Goal: Transaction & Acquisition: Purchase product/service

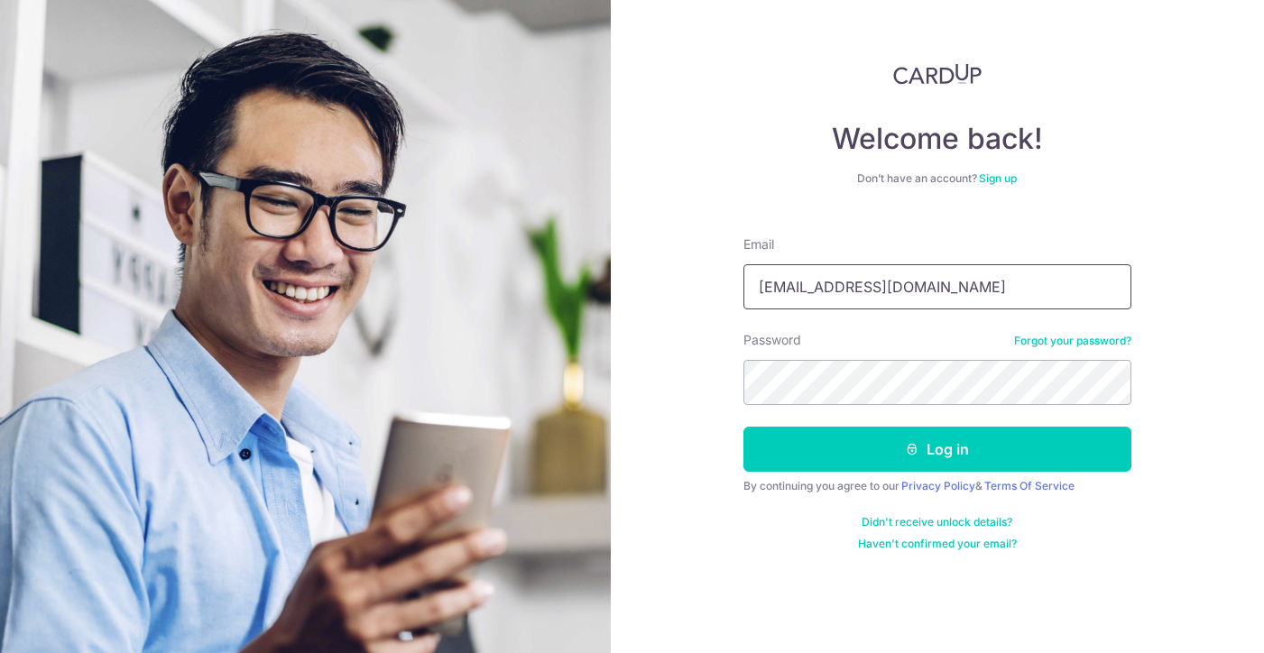
type input "yeow_siong@yahoo.com.sg"
click at [1103, 544] on div "Didn't receive unlock details? Haven't confirmed your email?" at bounding box center [938, 533] width 388 height 36
click at [937, 449] on button "Log in" at bounding box center [938, 449] width 388 height 45
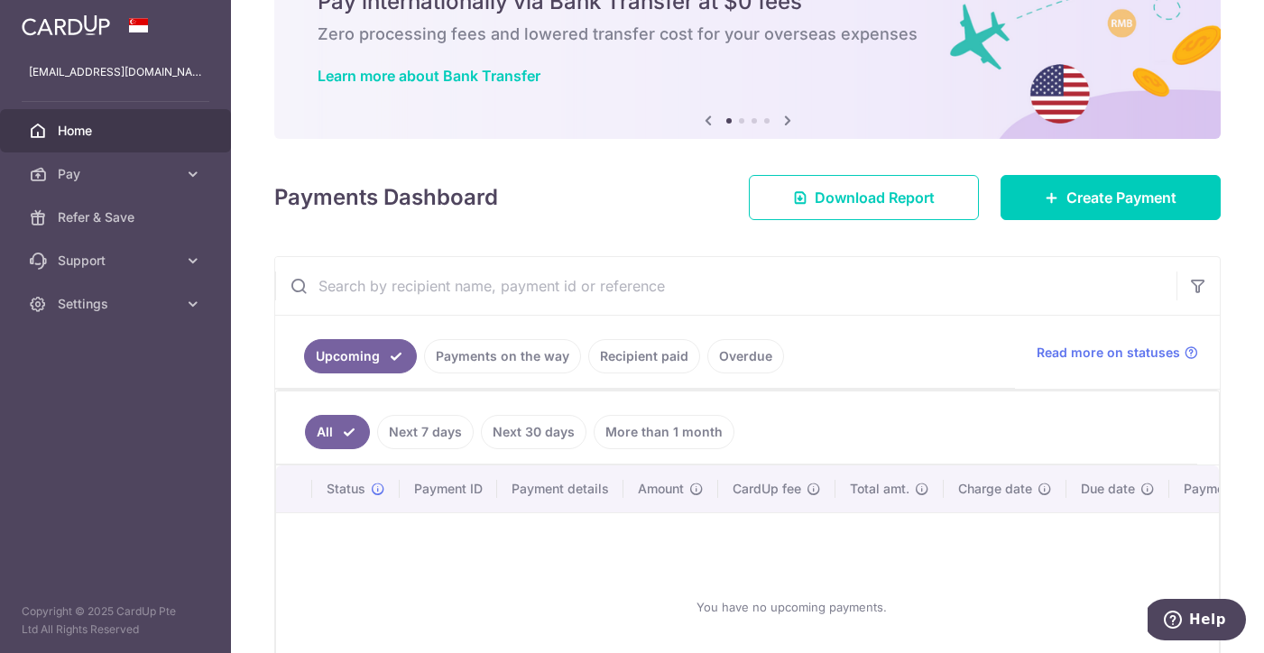
click at [476, 356] on link "Payments on the way" at bounding box center [502, 356] width 157 height 34
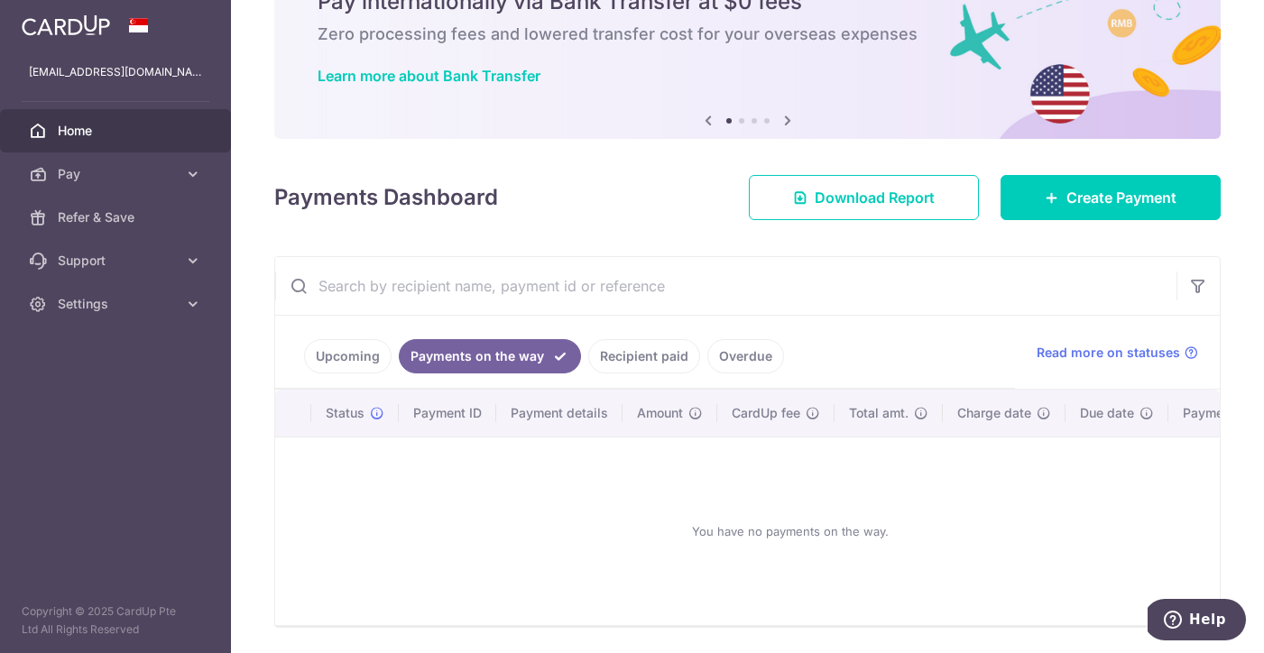
click at [650, 352] on link "Recipient paid" at bounding box center [644, 356] width 112 height 34
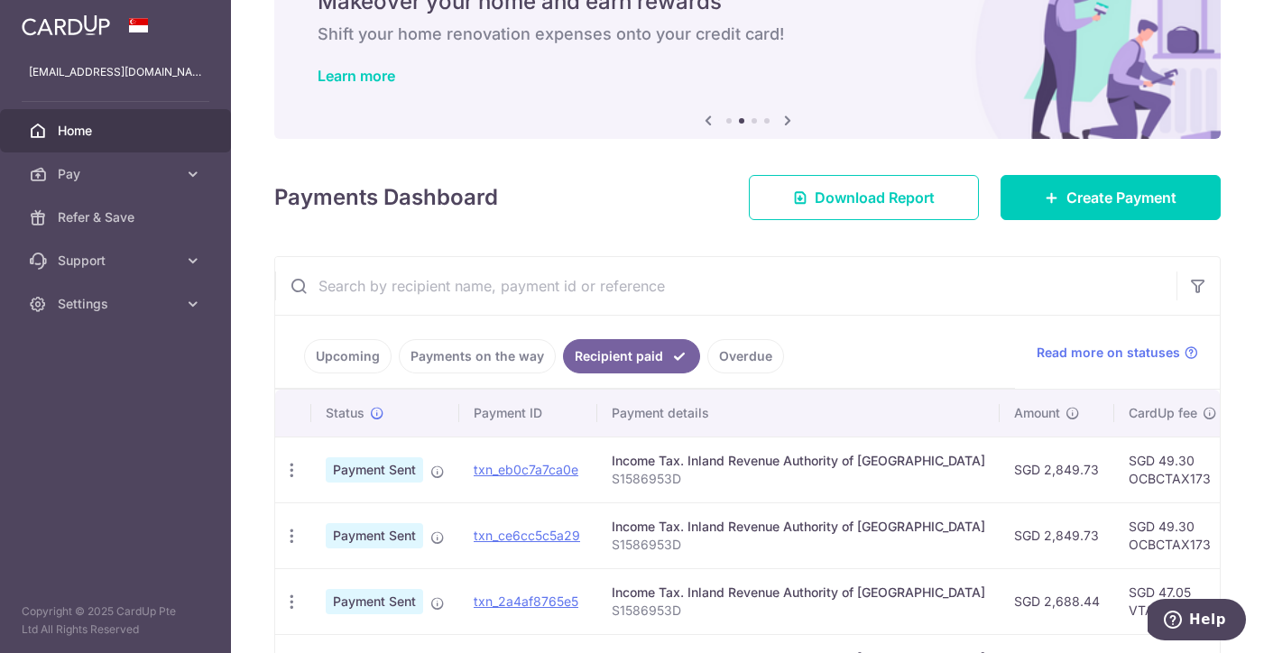
click at [755, 351] on link "Overdue" at bounding box center [746, 356] width 77 height 34
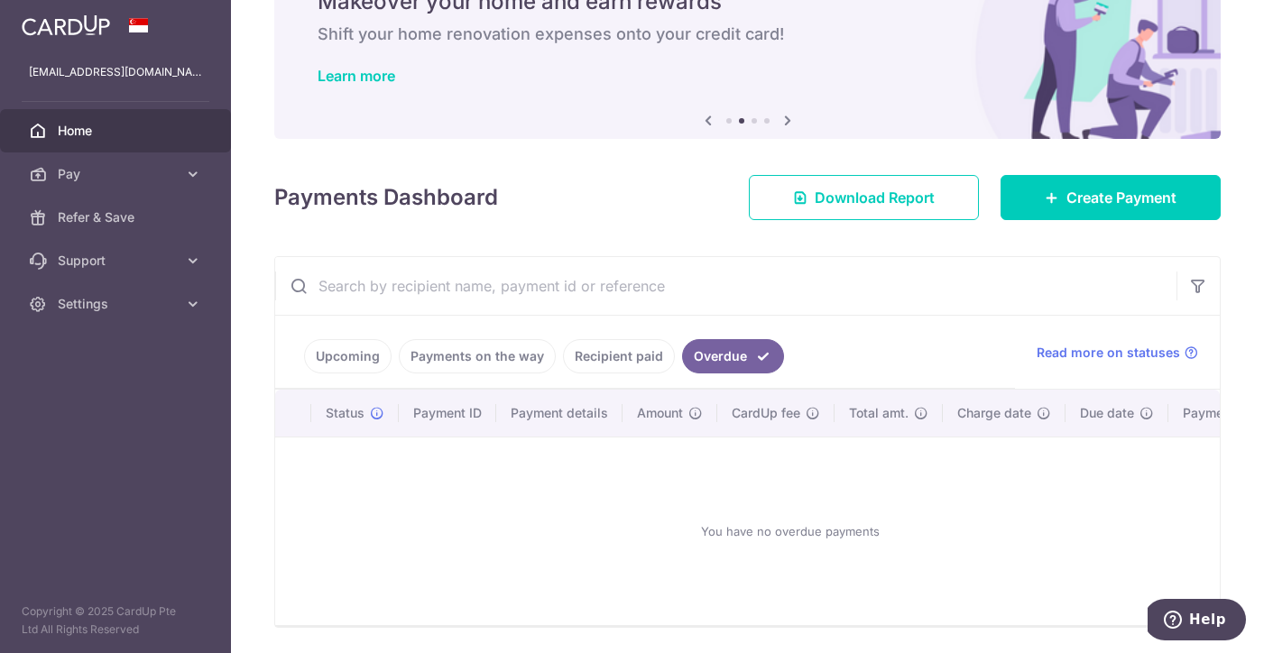
click at [377, 359] on link "Upcoming" at bounding box center [348, 356] width 88 height 34
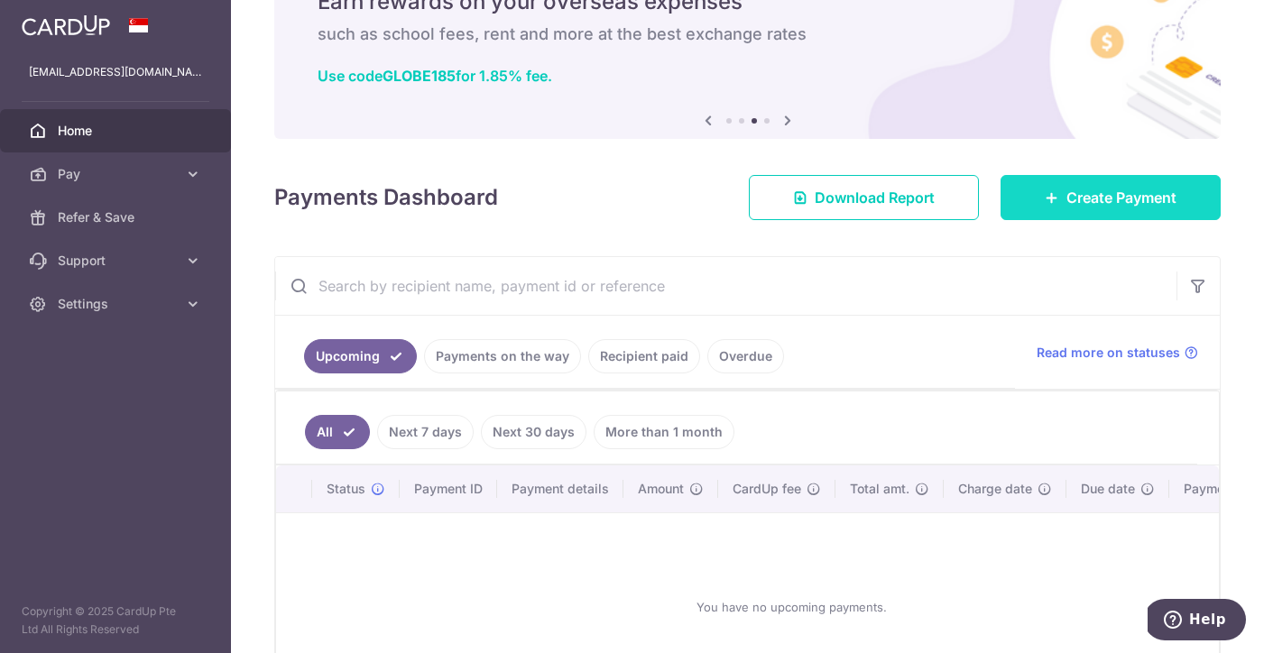
click at [1049, 201] on icon at bounding box center [1052, 197] width 14 height 14
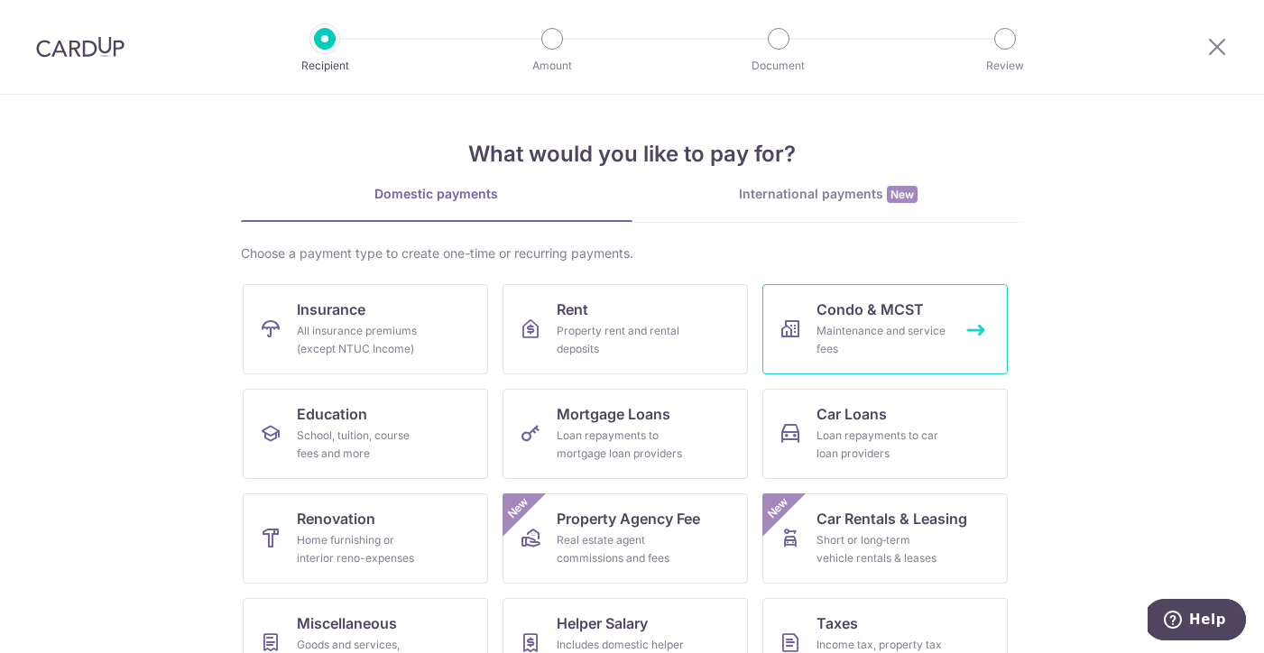
click at [885, 328] on div "Maintenance and service fees" at bounding box center [882, 340] width 130 height 36
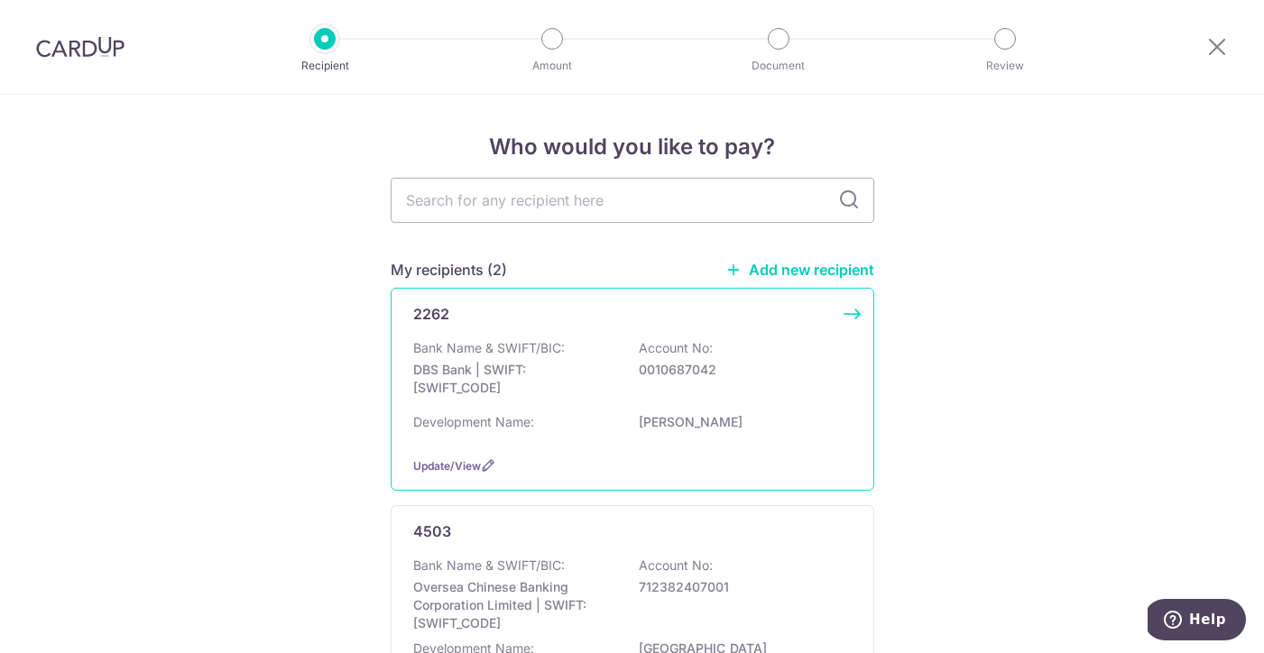
click at [663, 432] on div "Development Name: [PERSON_NAME][GEOGRAPHIC_DATA]" at bounding box center [632, 427] width 439 height 29
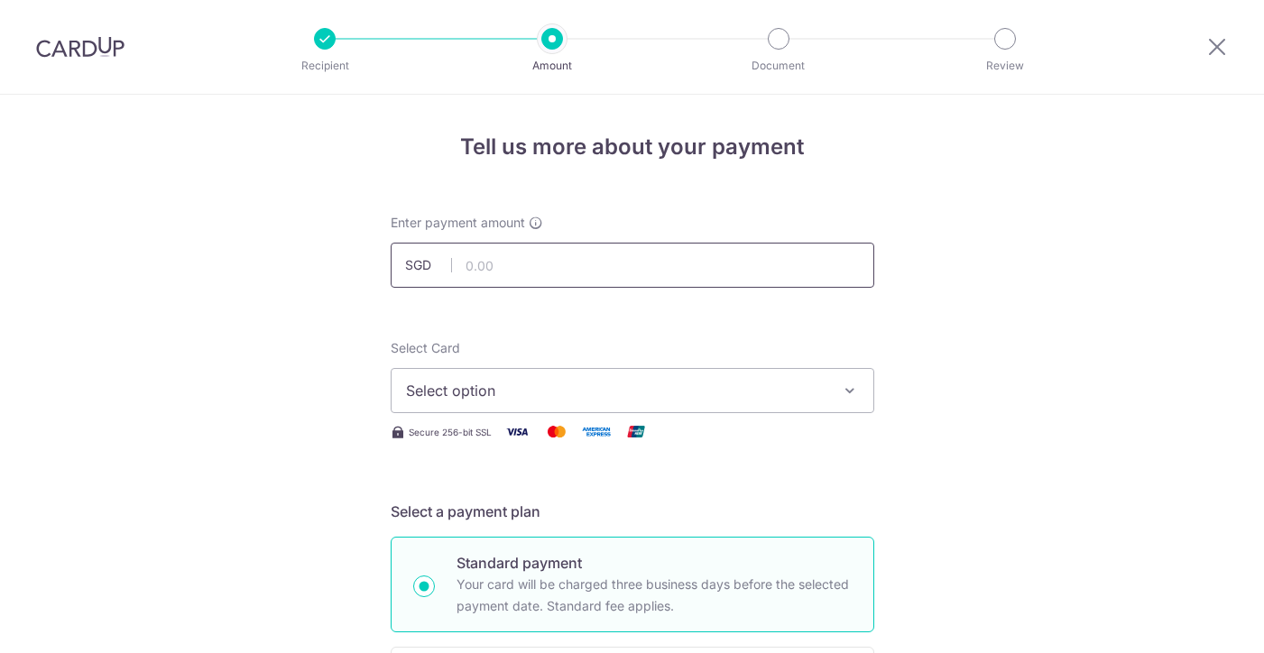
click at [550, 261] on input "text" at bounding box center [633, 265] width 484 height 45
type input "1,692.00"
click at [499, 384] on span "Select option" at bounding box center [616, 391] width 421 height 22
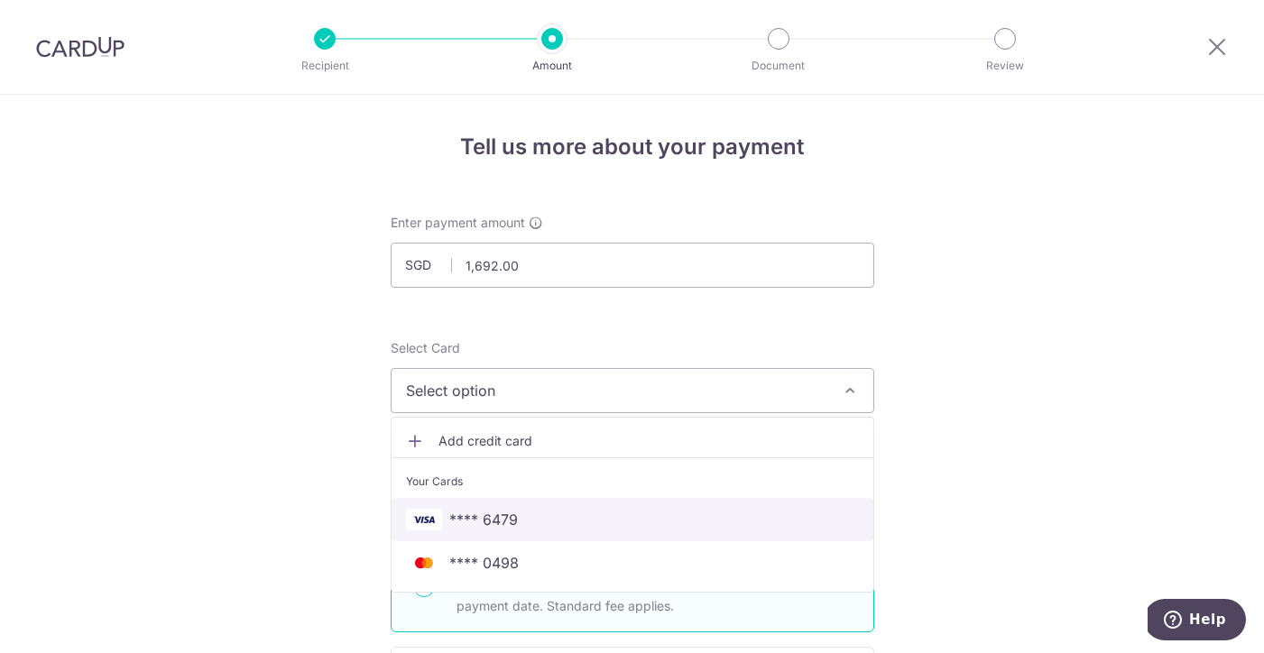
click at [529, 524] on span "**** 6479" at bounding box center [632, 520] width 453 height 22
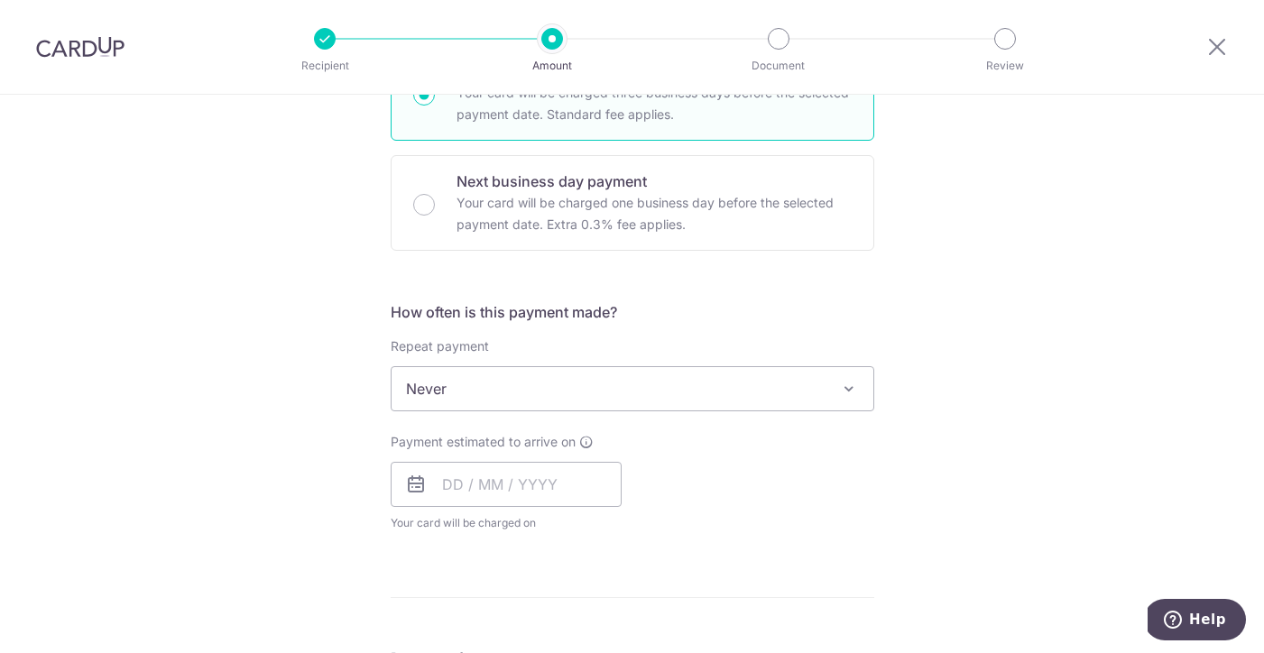
scroll to position [527, 0]
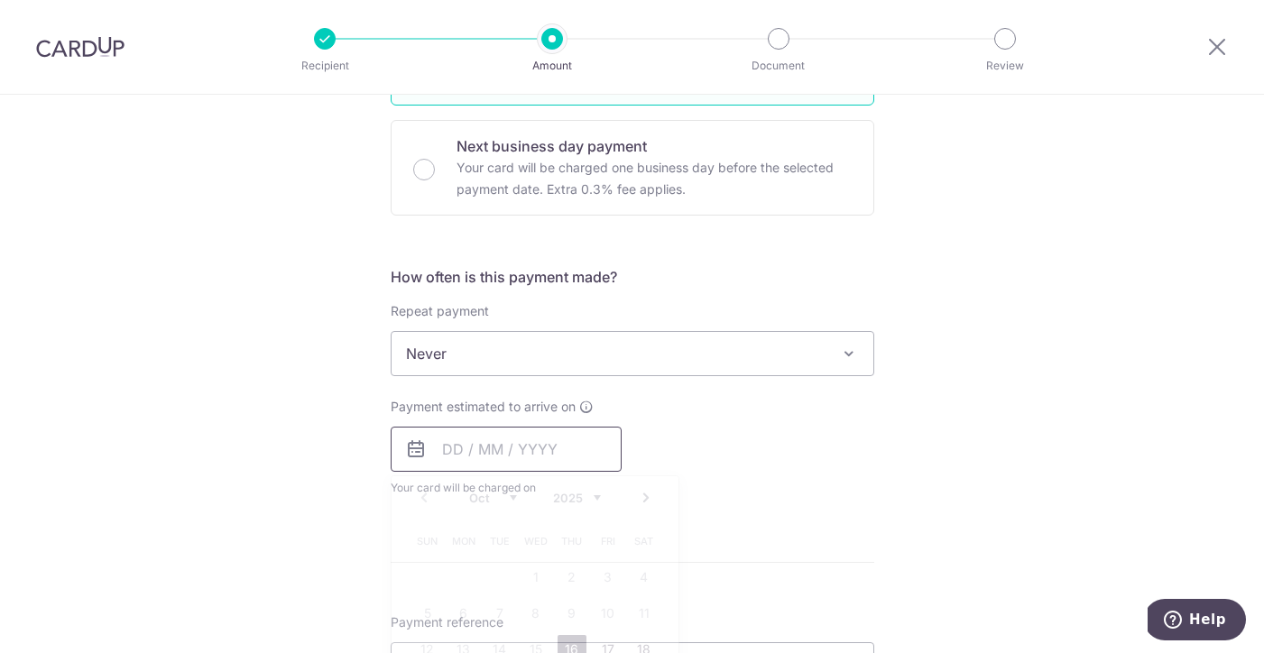
click at [456, 453] on input "text" at bounding box center [506, 449] width 231 height 45
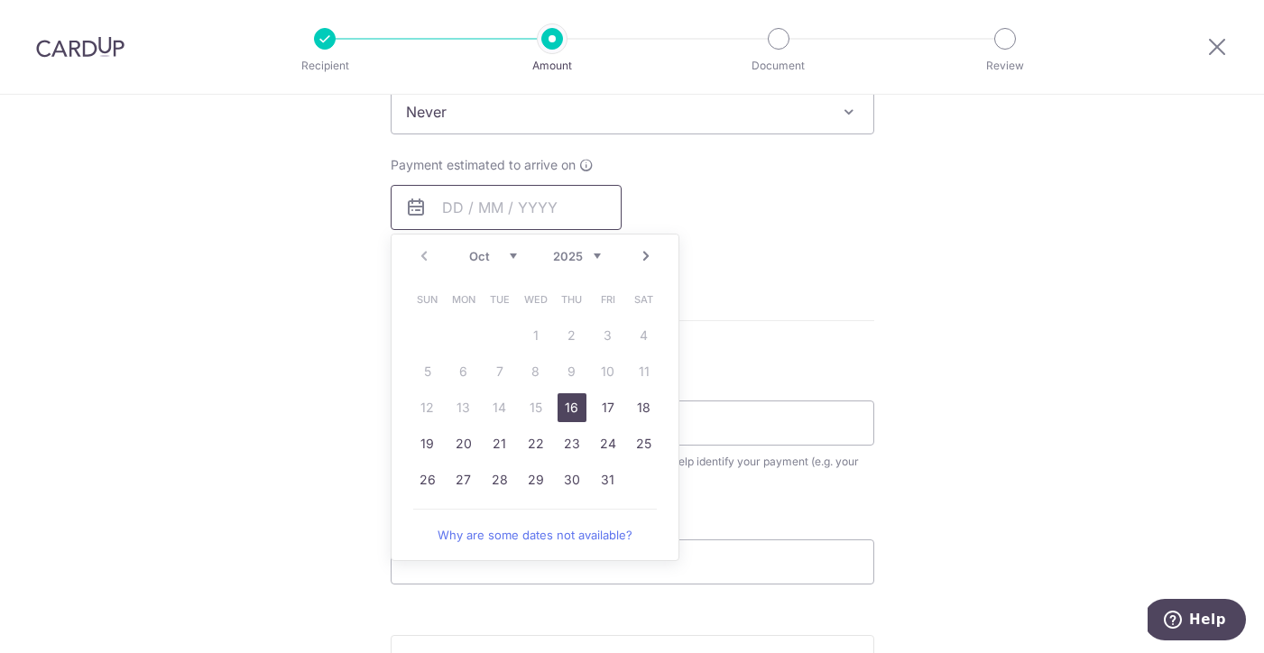
scroll to position [772, 0]
click at [468, 473] on link "27" at bounding box center [463, 477] width 29 height 29
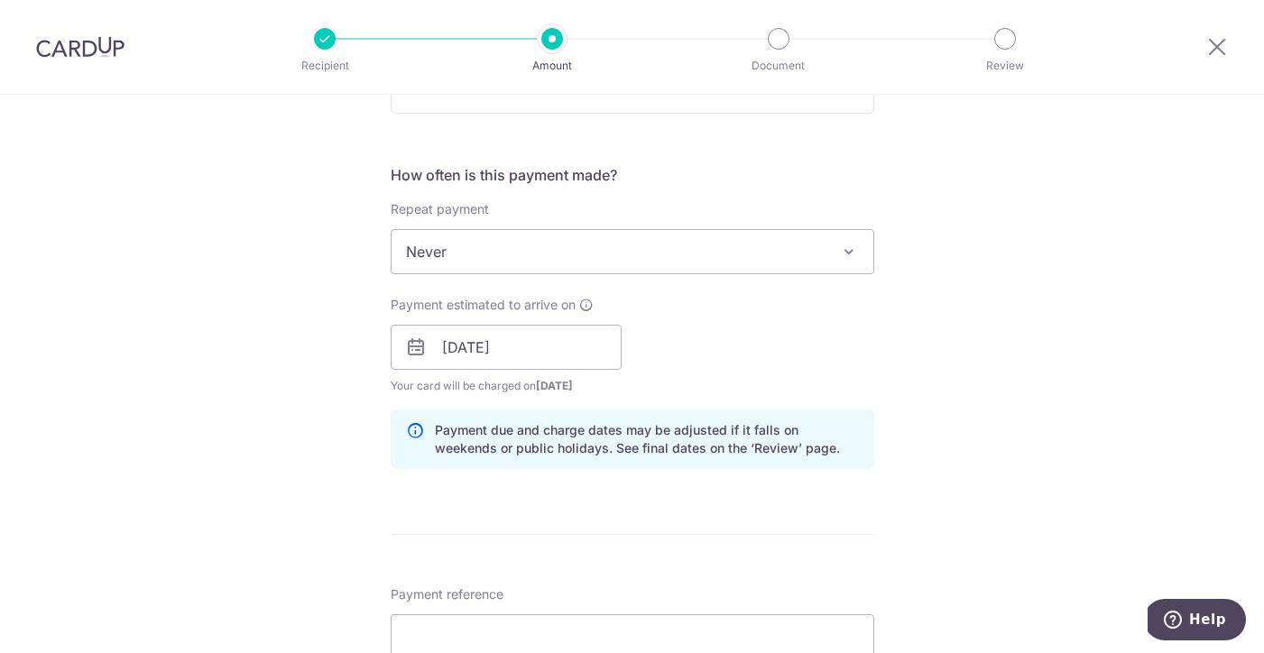
scroll to position [632, 0]
click at [485, 346] on input "[DATE]" at bounding box center [506, 344] width 231 height 45
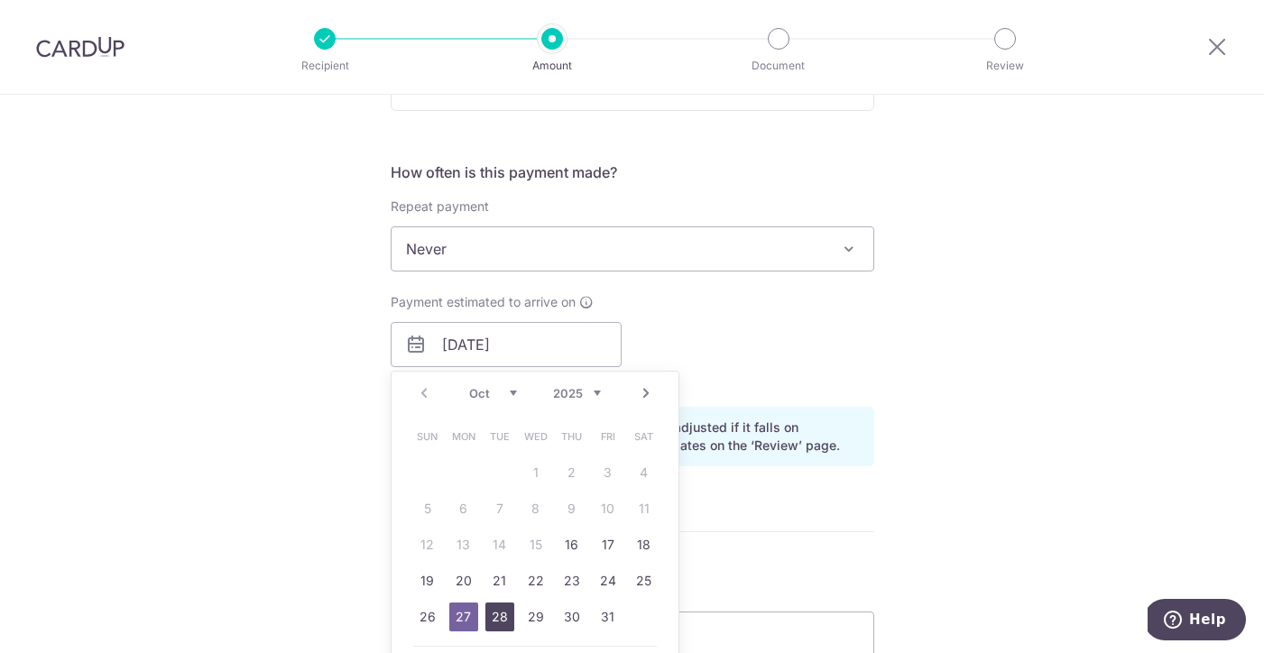
click at [496, 616] on link "28" at bounding box center [500, 617] width 29 height 29
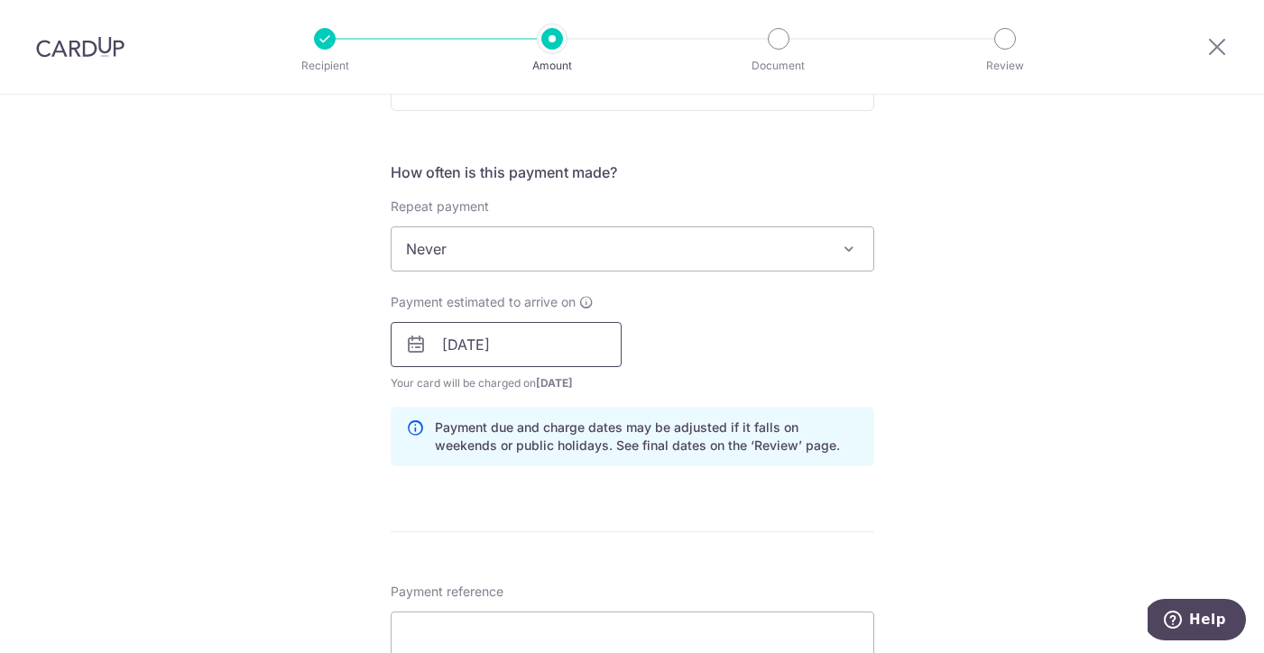
click at [476, 352] on input "[DATE]" at bounding box center [506, 344] width 231 height 45
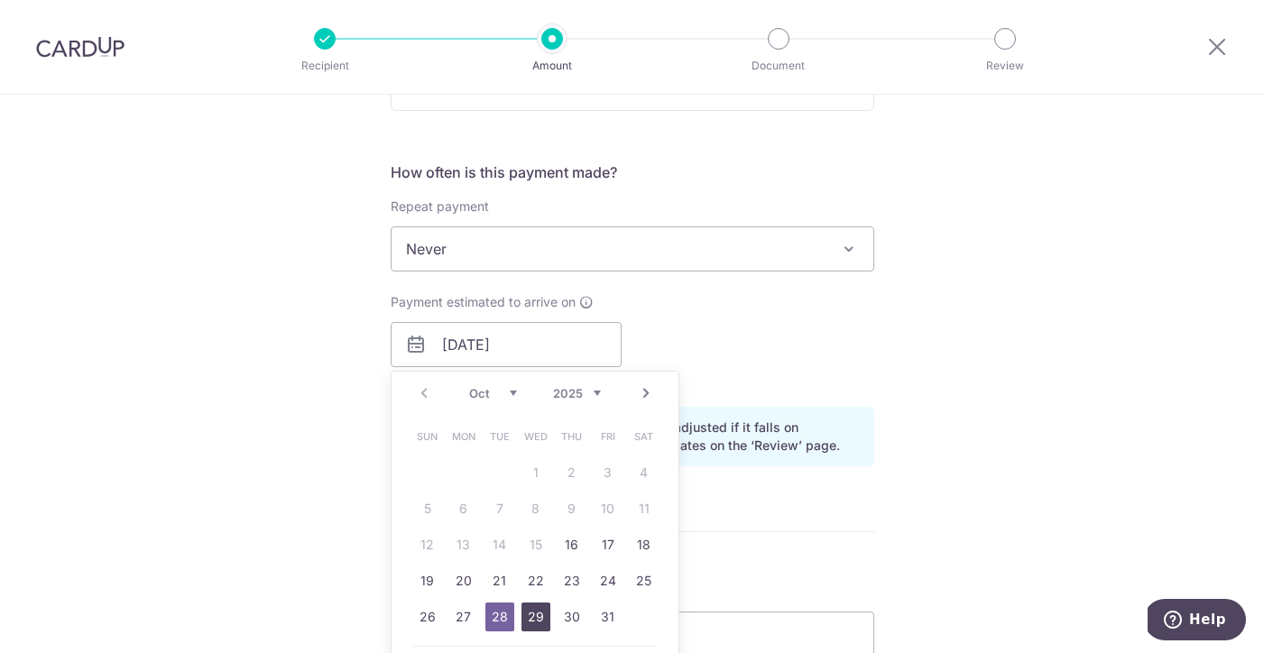
click at [526, 619] on link "29" at bounding box center [536, 617] width 29 height 29
type input "[DATE]"
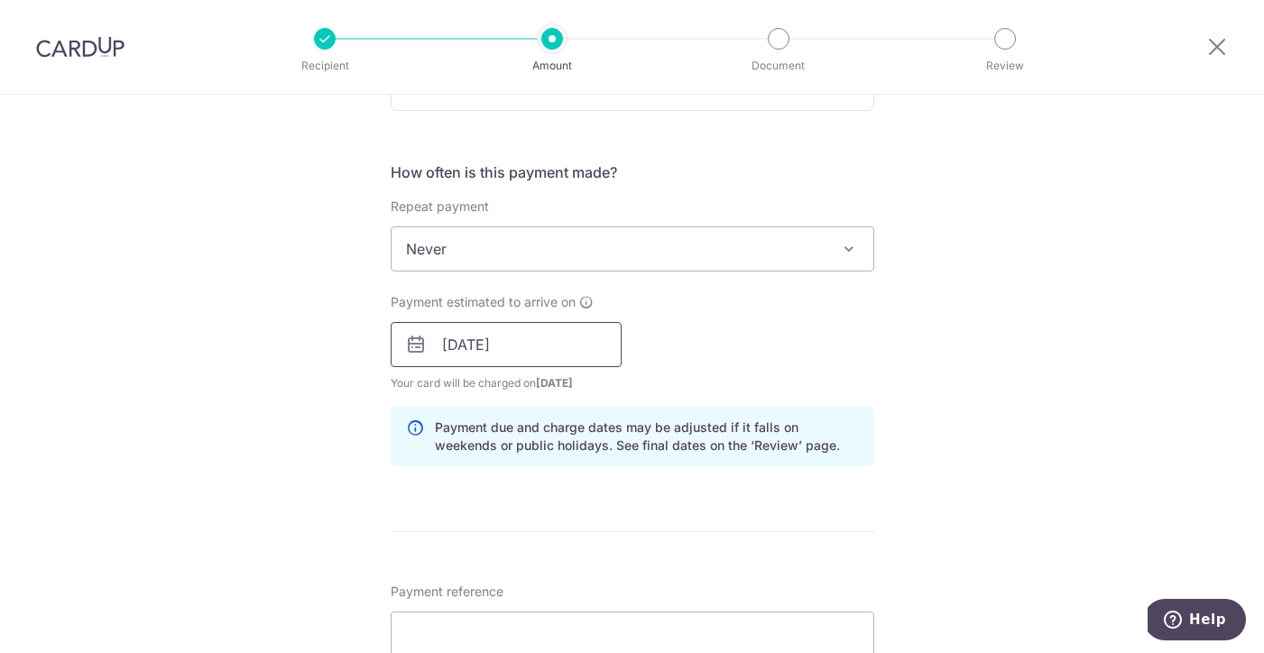
click at [504, 350] on input "[DATE]" at bounding box center [506, 344] width 231 height 45
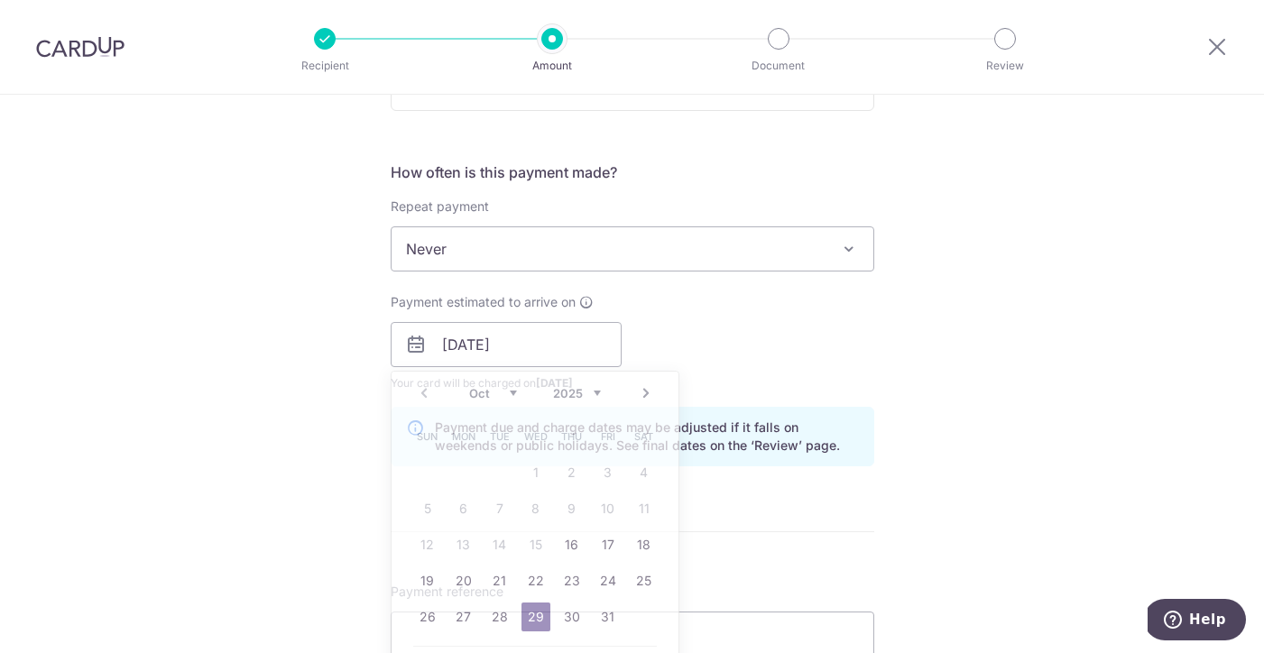
click at [972, 481] on div "Tell us more about your payment Enter payment amount SGD 1,692.00 1692.00 Selec…" at bounding box center [632, 316] width 1264 height 1707
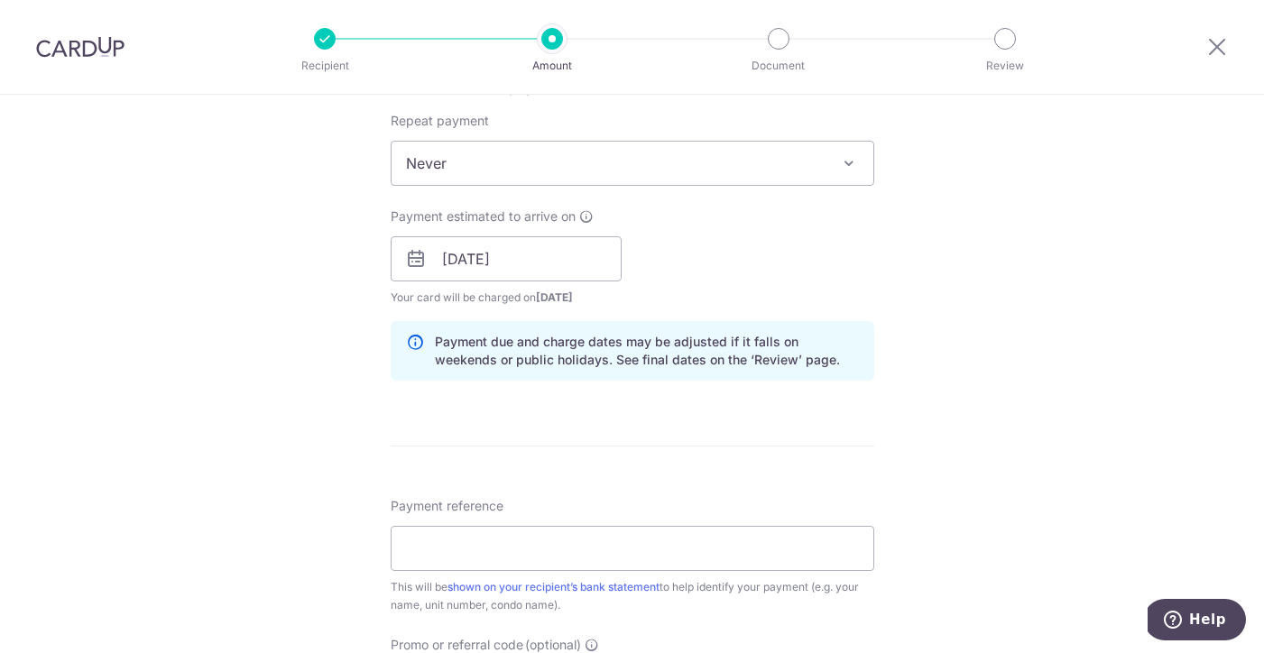
scroll to position [720, 0]
click at [470, 542] on input "Payment reference" at bounding box center [633, 545] width 484 height 45
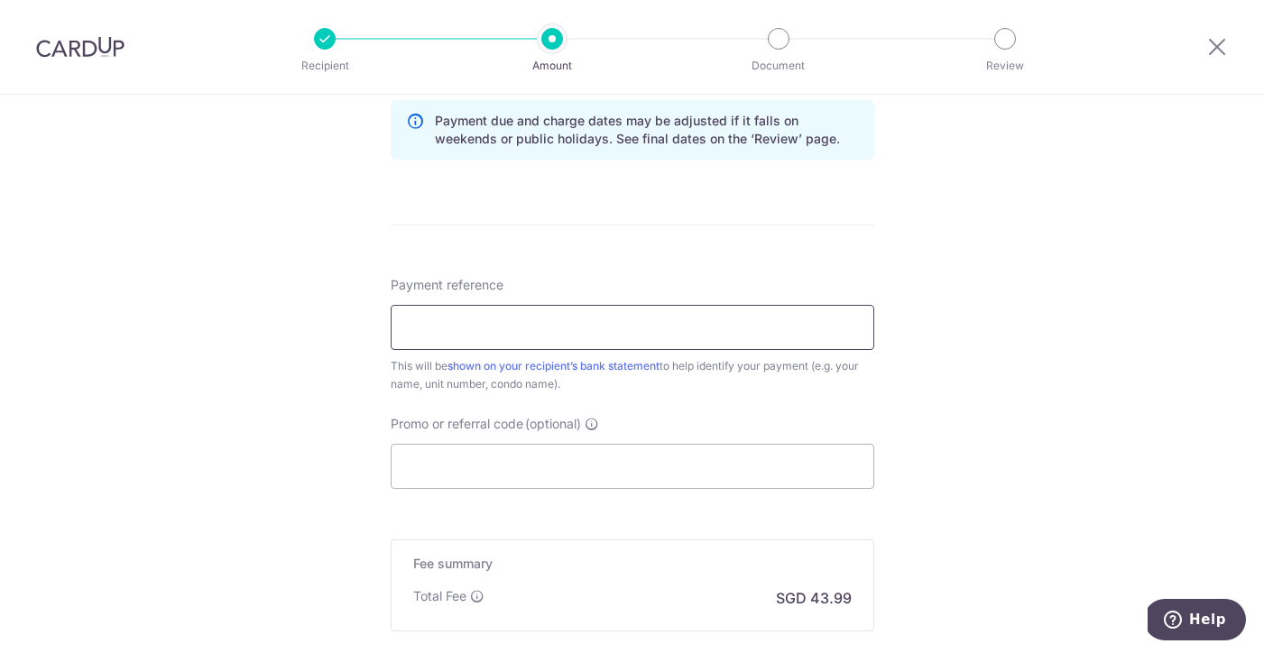
scroll to position [939, 0]
click at [436, 476] on input "Promo or referral code (optional)" at bounding box center [633, 465] width 484 height 45
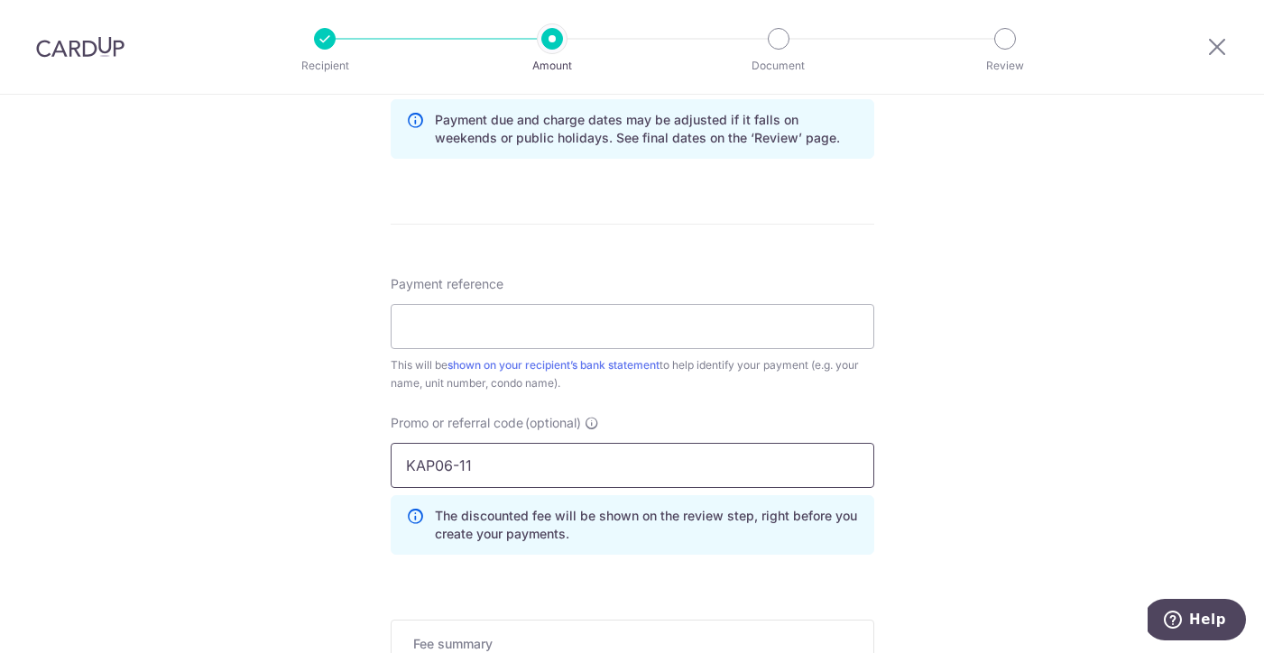
click at [432, 468] on input "KAP06-11" at bounding box center [633, 465] width 484 height 45
type input "KAP-06-11"
click at [963, 430] on div "Tell us more about your payment Enter payment amount SGD 1,692.00 1692.00 Selec…" at bounding box center [632, 49] width 1264 height 1788
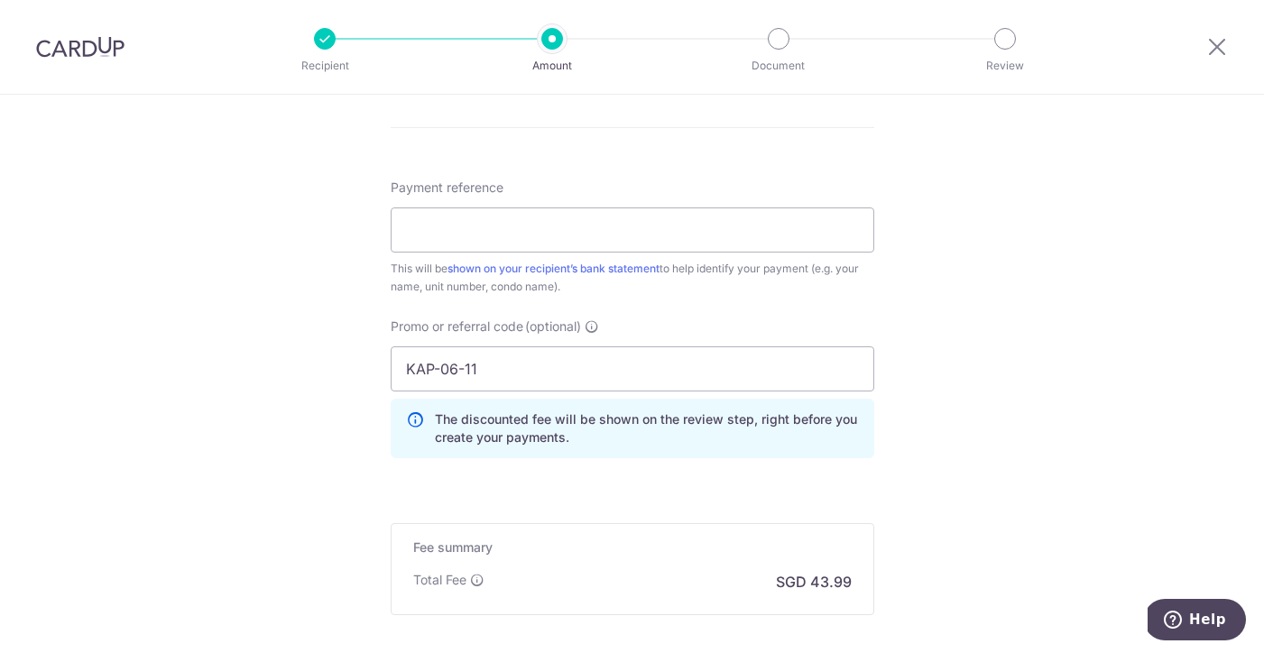
scroll to position [1035, 0]
drag, startPoint x: 496, startPoint y: 369, endPoint x: 335, endPoint y: 369, distance: 161.5
click at [430, 239] on input "Payment reference" at bounding box center [633, 230] width 484 height 45
paste input "KAP-06-11"
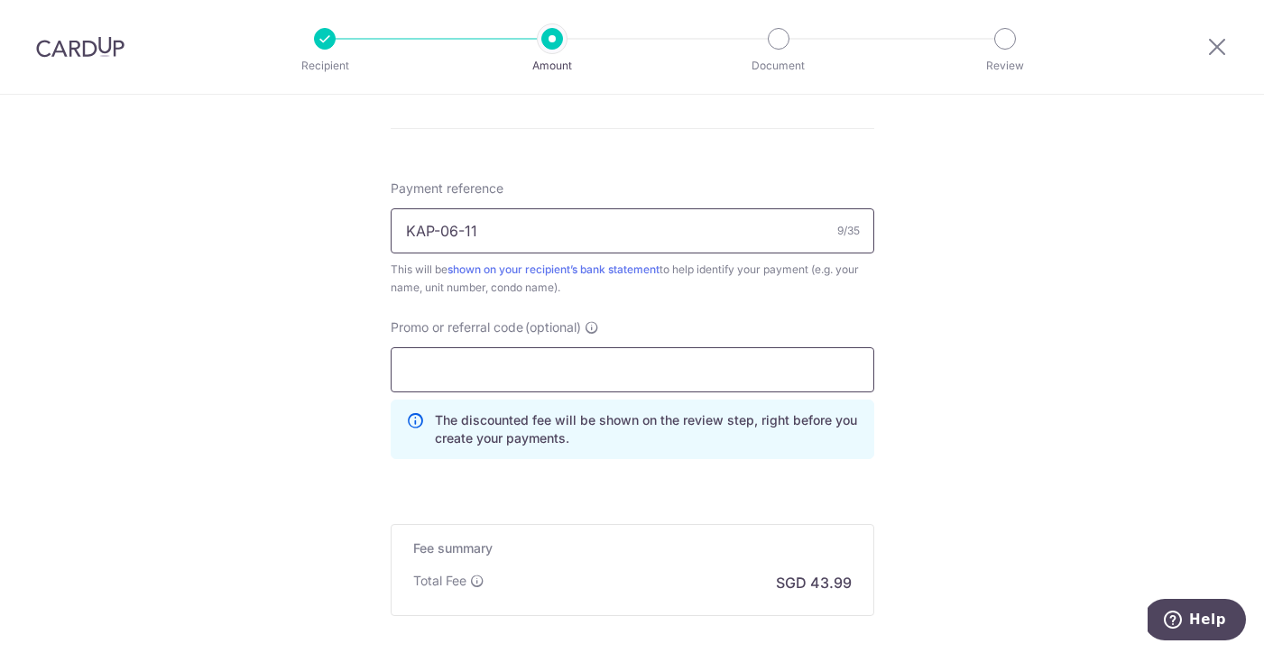
type input "KAP-06-11"
click at [439, 365] on input "Promo or referral code (optional)" at bounding box center [633, 369] width 484 height 45
type input "ocbc155"
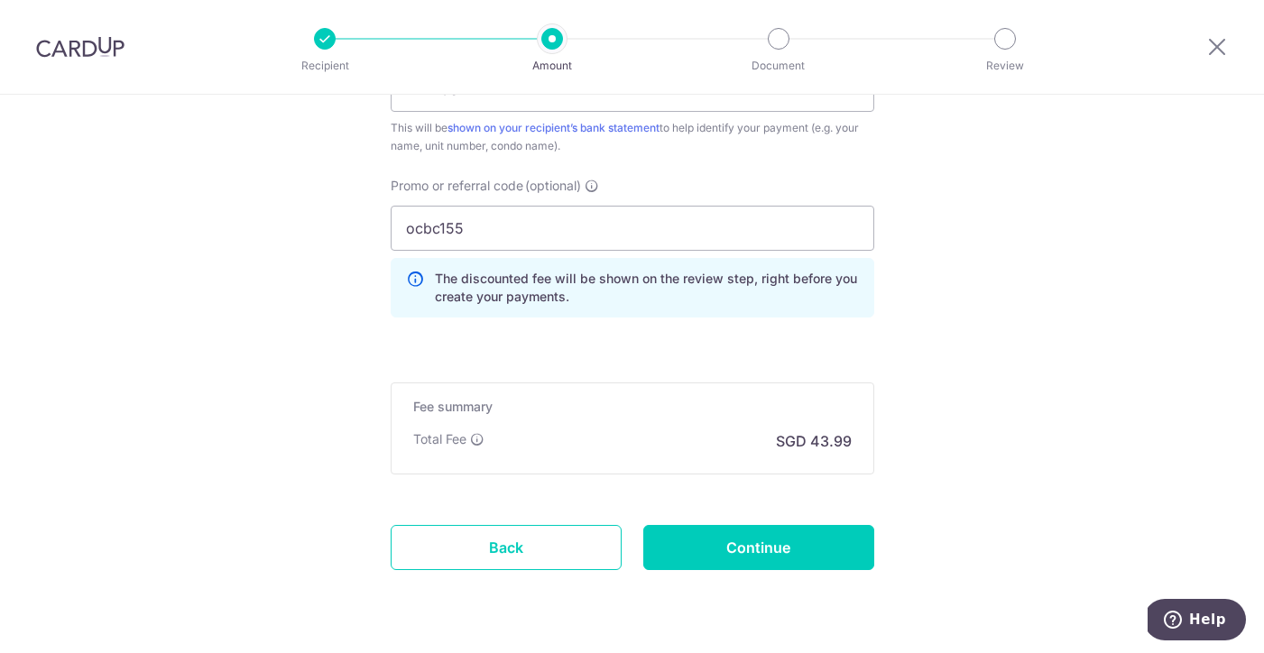
scroll to position [1182, 0]
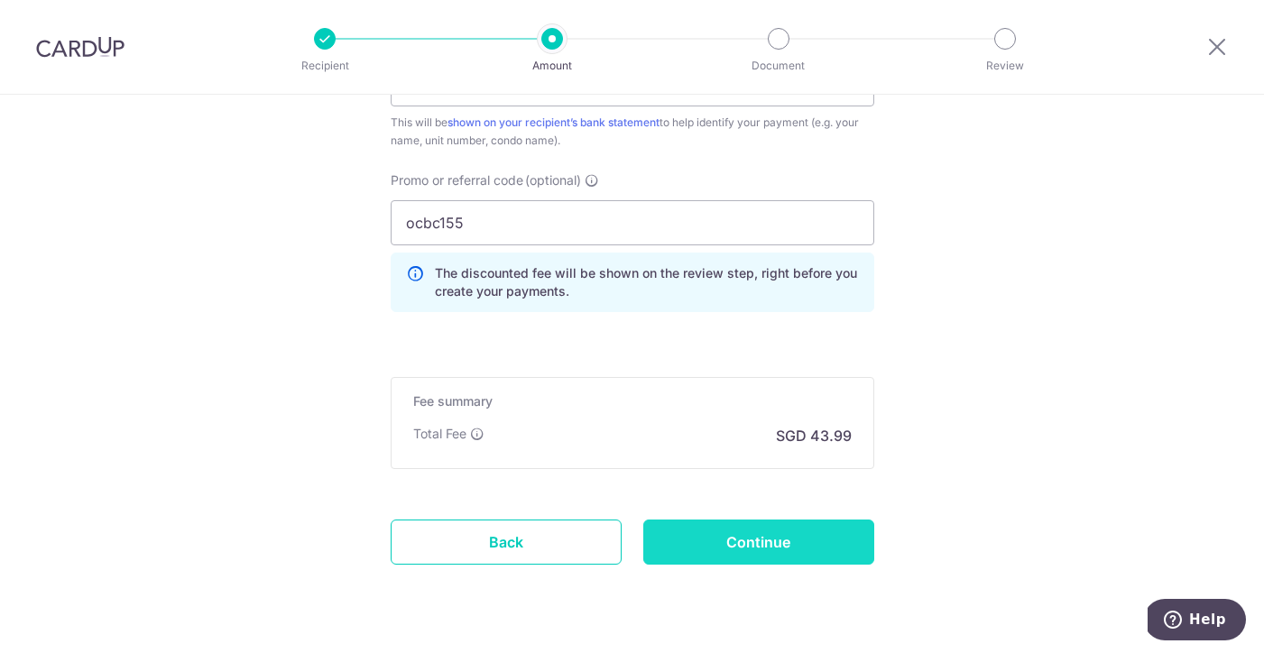
click at [741, 536] on input "Continue" at bounding box center [758, 542] width 231 height 45
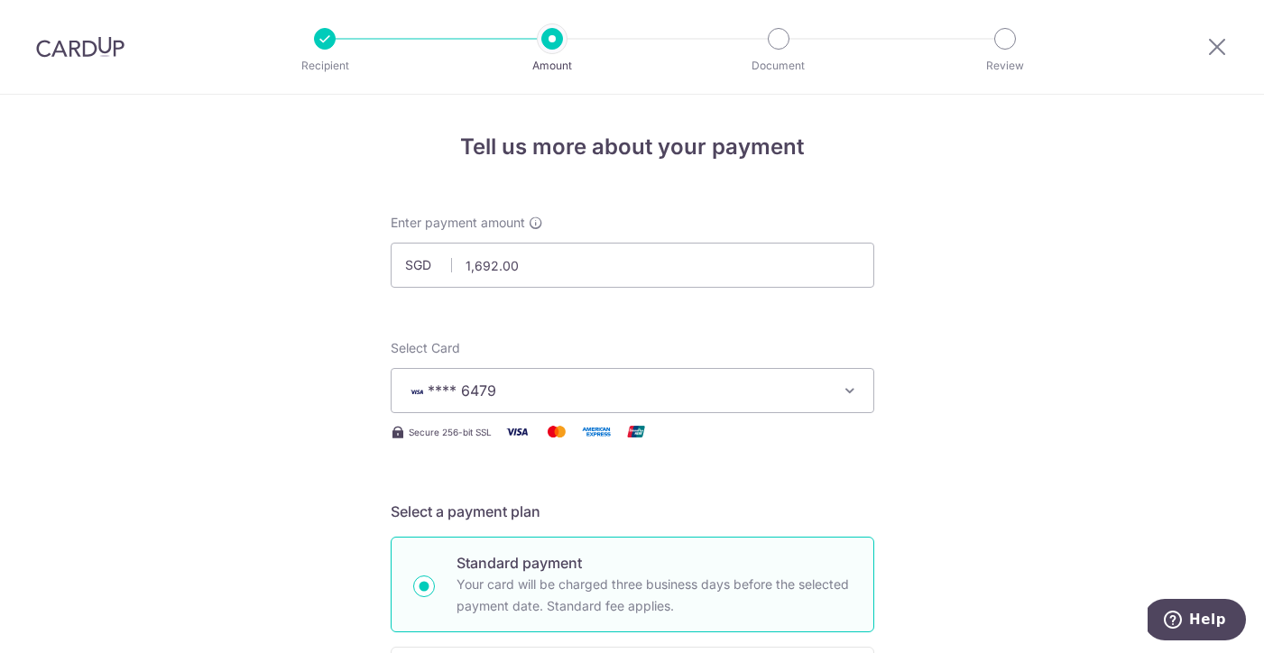
scroll to position [1170, 0]
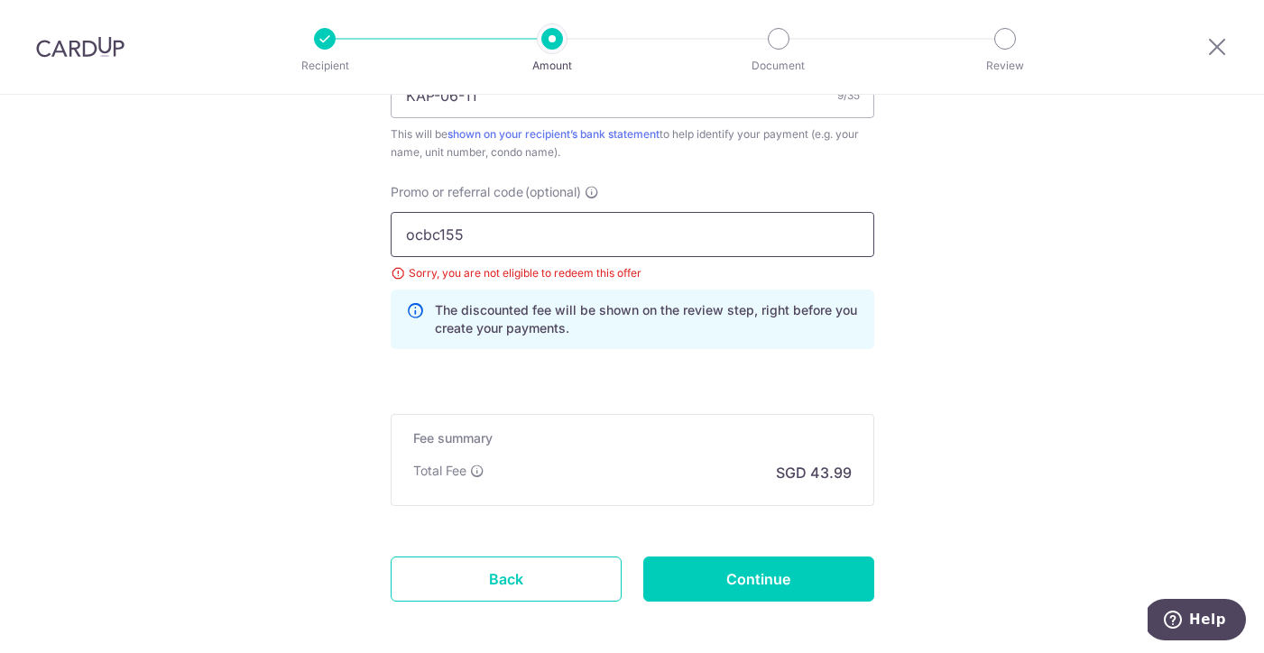
click at [532, 239] on input "ocbc155" at bounding box center [633, 234] width 484 height 45
